Goal: Find specific page/section: Find specific page/section

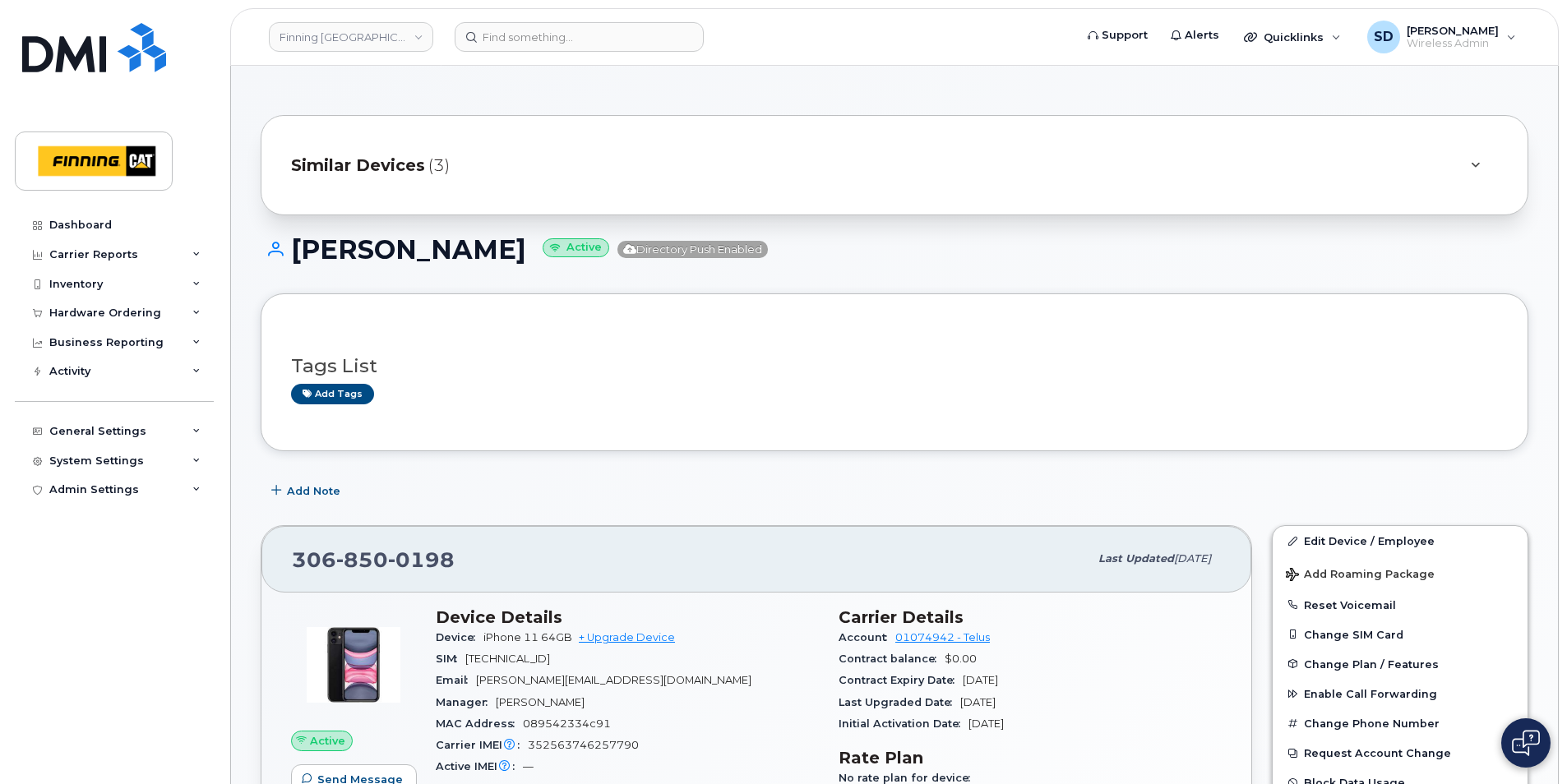
scroll to position [986, 0]
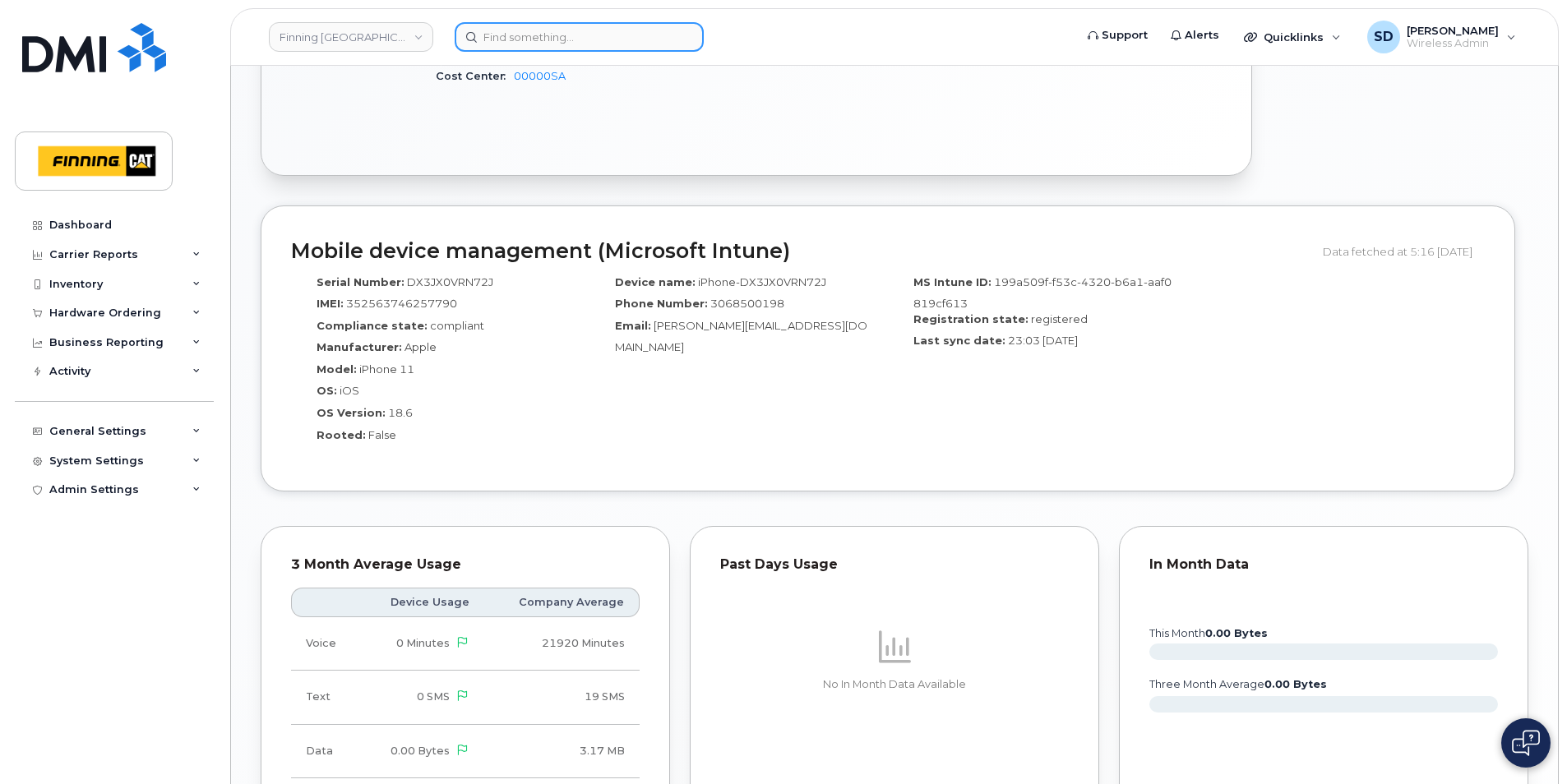
click at [602, 39] on input at bounding box center [579, 36] width 249 height 29
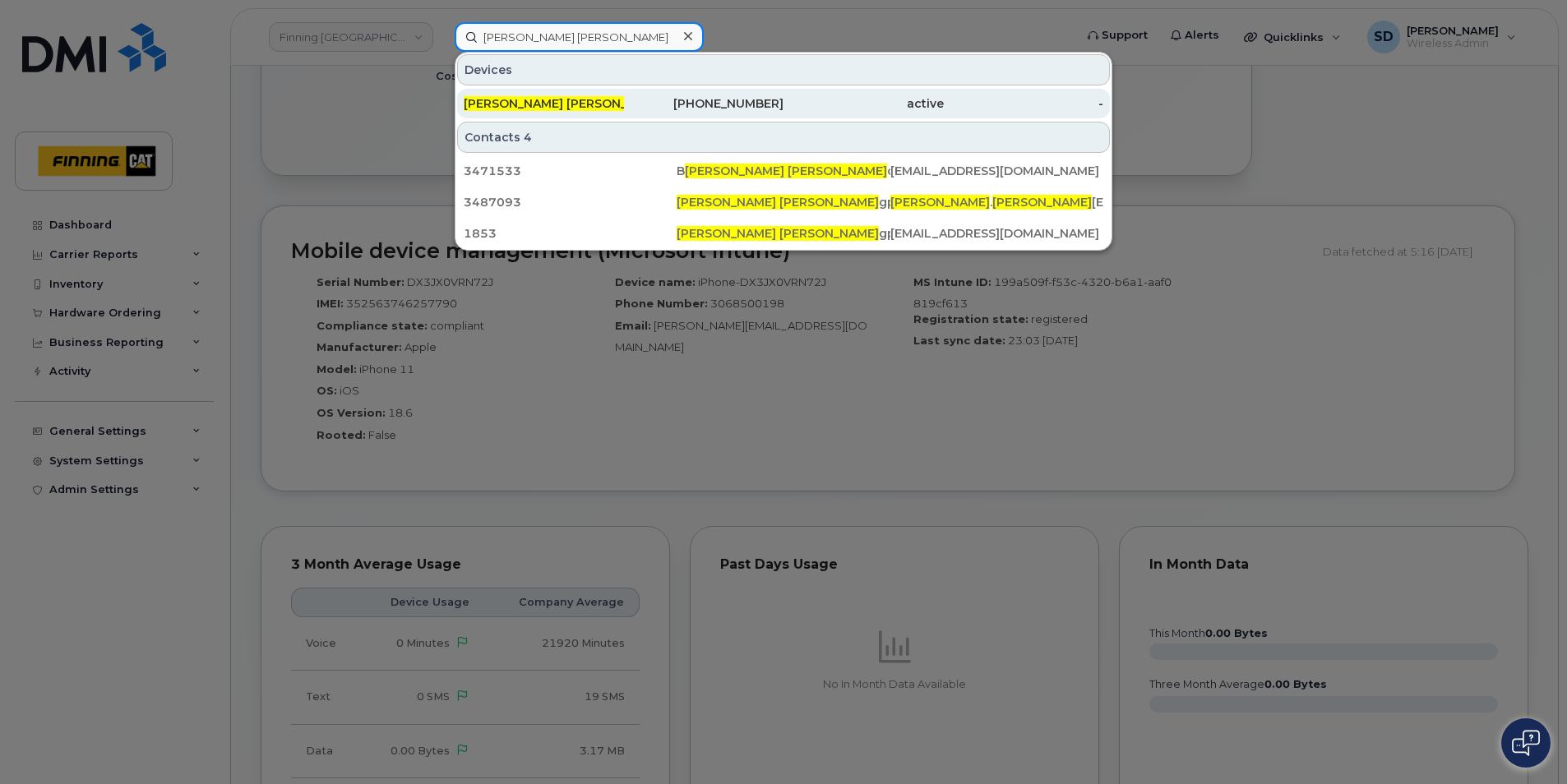
type input "Randy Ja"
click at [522, 107] on div "Randy Ja gpal" at bounding box center [544, 104] width 160 height 17
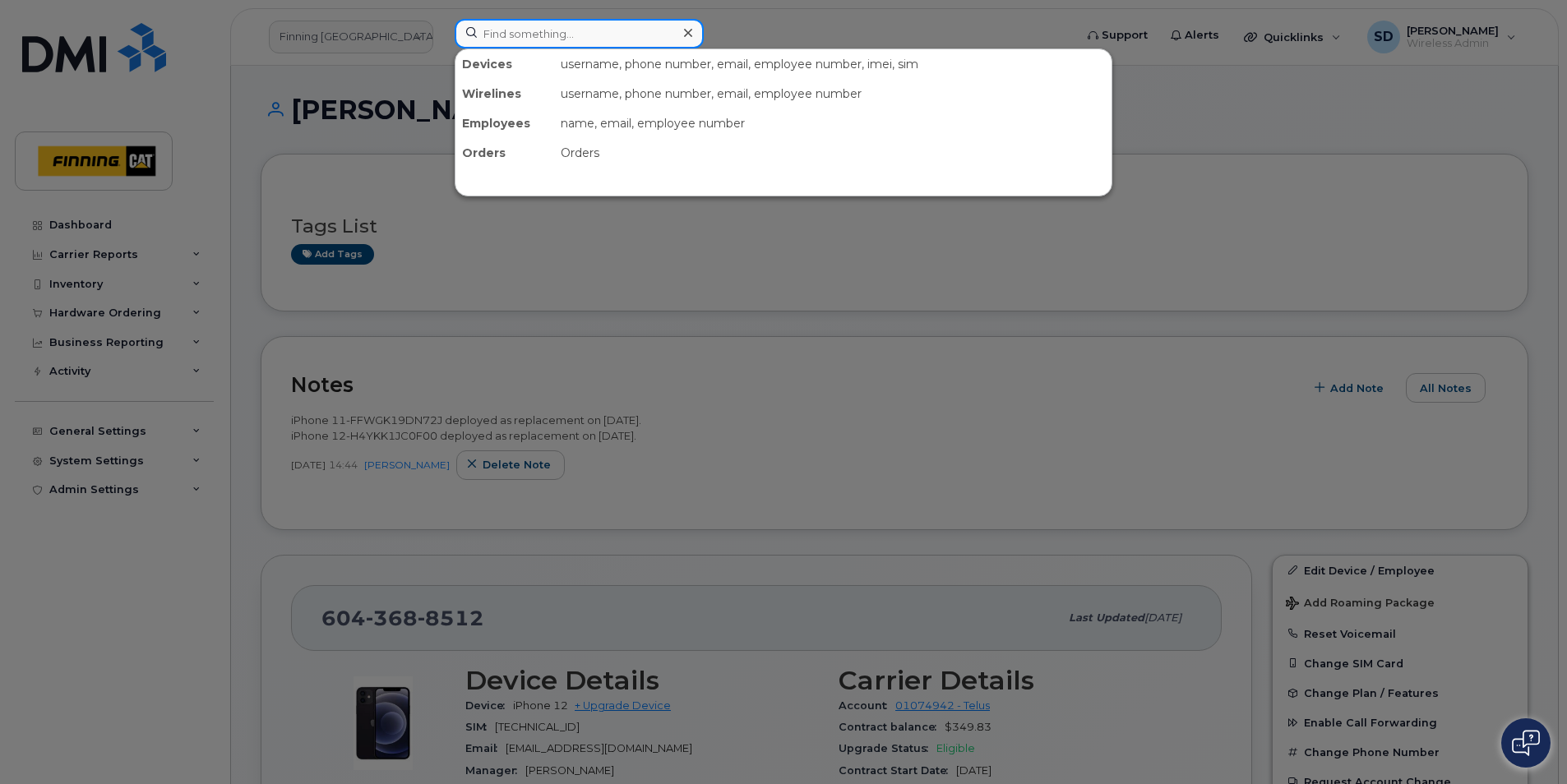
click at [565, 33] on input at bounding box center [579, 34] width 249 height 29
type input "D"
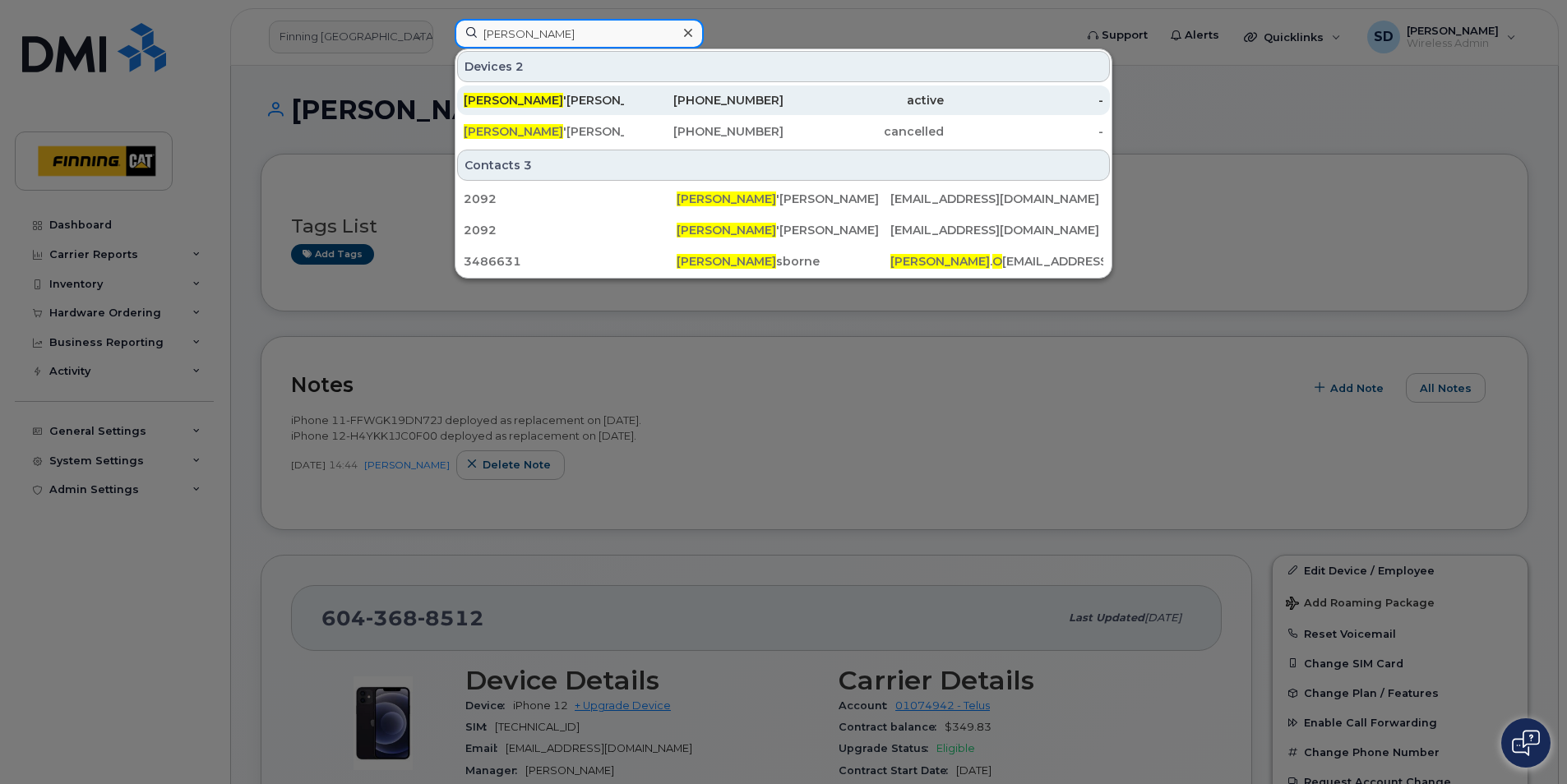
type input "[PERSON_NAME]"
click at [522, 99] on div "[PERSON_NAME]" at bounding box center [544, 101] width 160 height 17
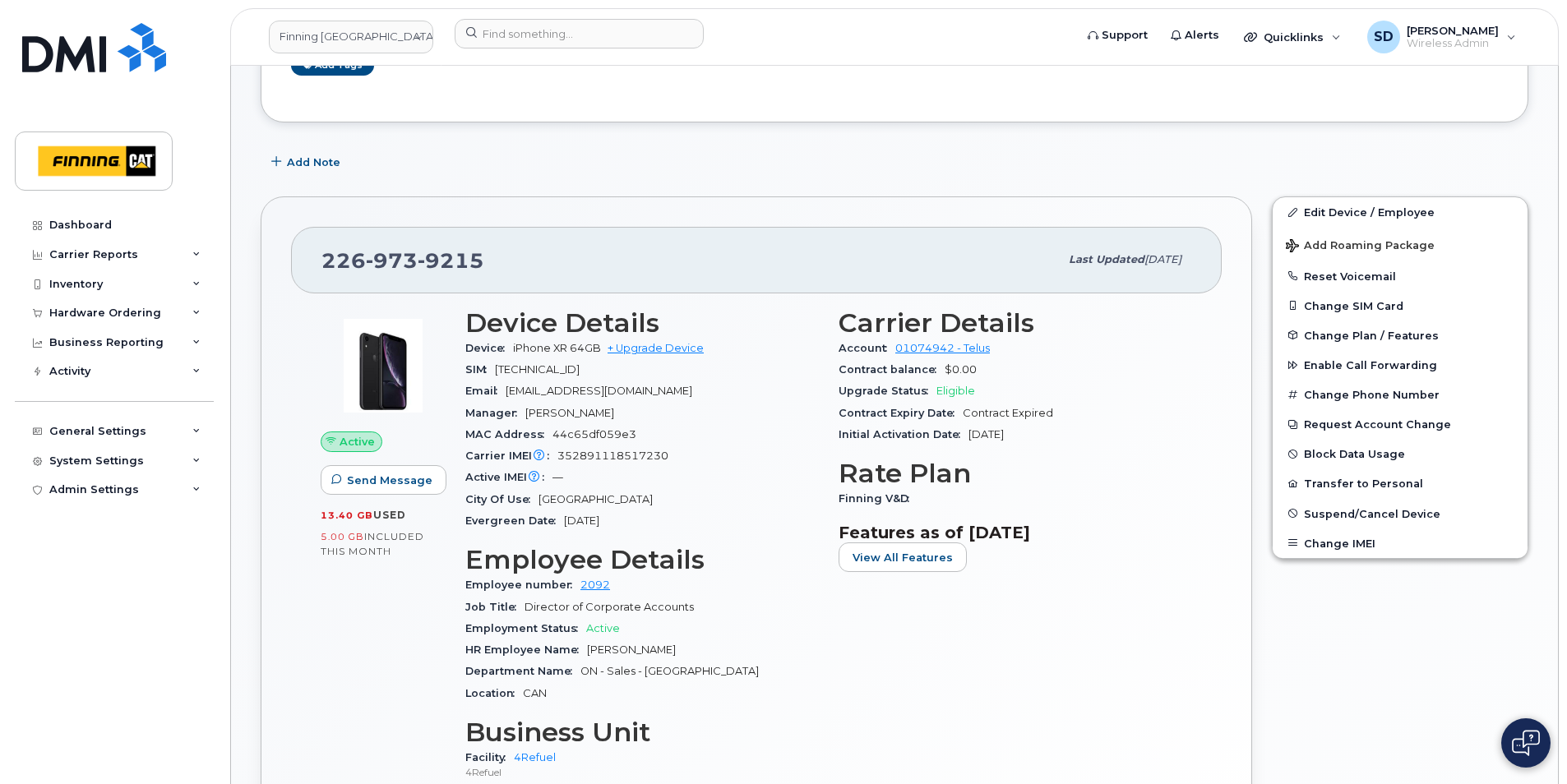
scroll to position [411, 0]
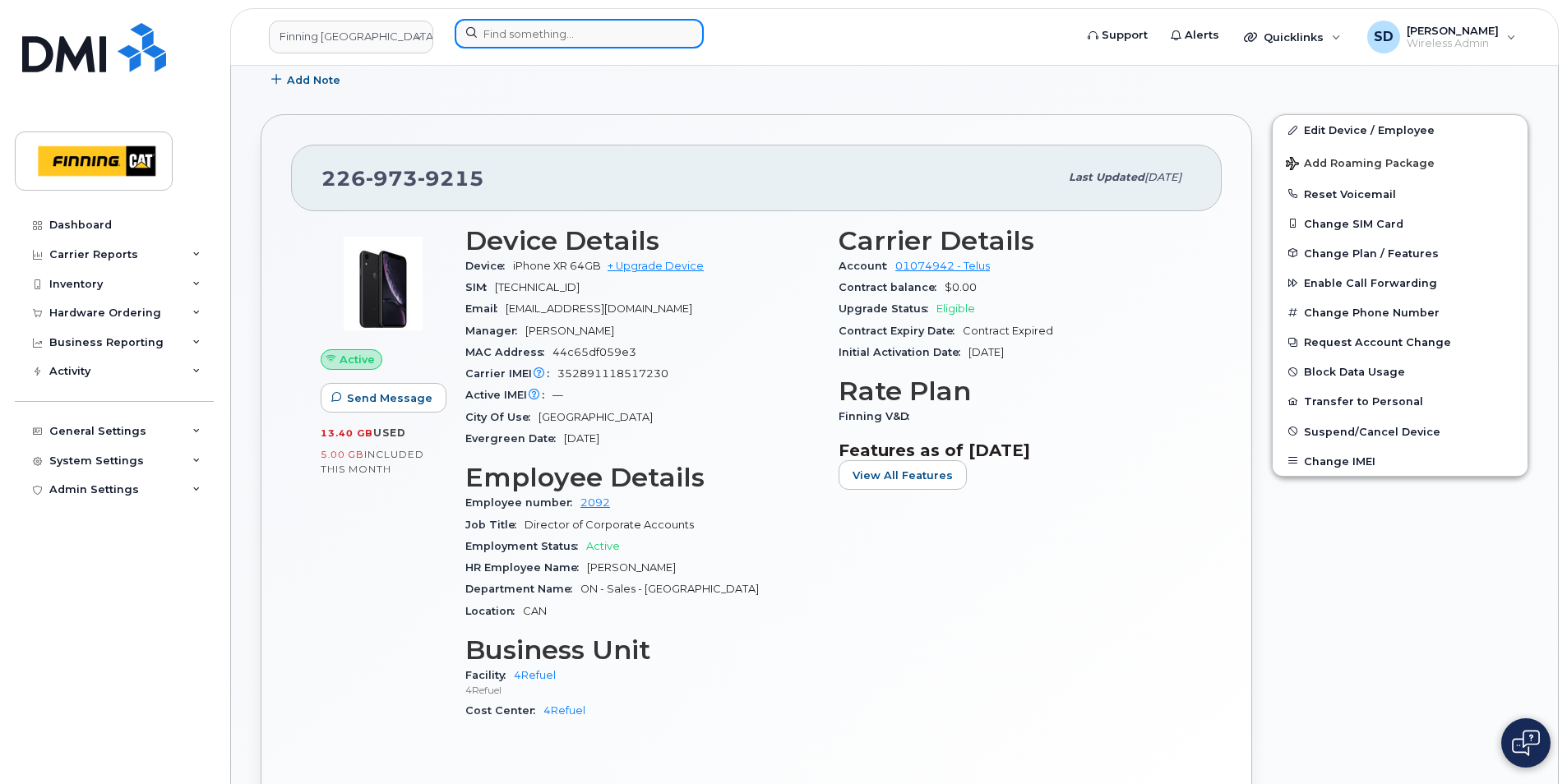
drag, startPoint x: 596, startPoint y: 23, endPoint x: 591, endPoint y: 31, distance: 9.4
click at [596, 23] on input at bounding box center [579, 34] width 249 height 29
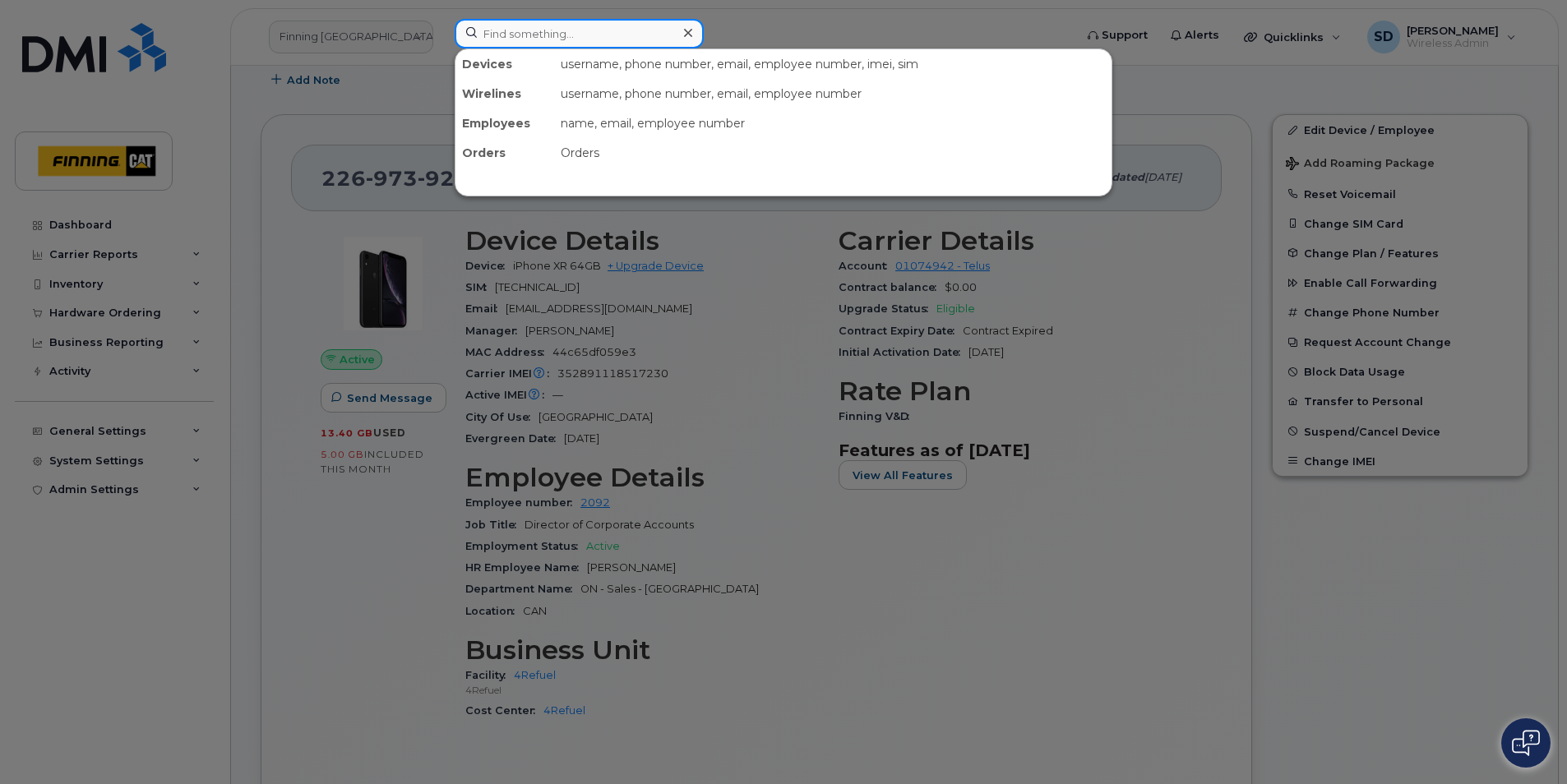
paste input "Anthony Vigneron"
type input "Anthony Vigneron"
